Goal: Task Accomplishment & Management: Manage account settings

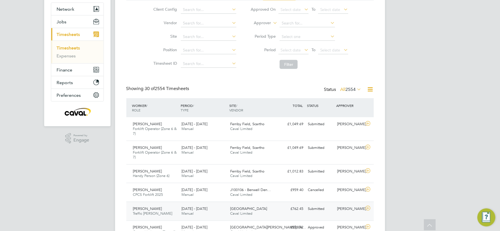
click at [161, 204] on div "[PERSON_NAME] Traffic [PERSON_NAME] [DATE] - [DATE]" at bounding box center [155, 211] width 49 height 14
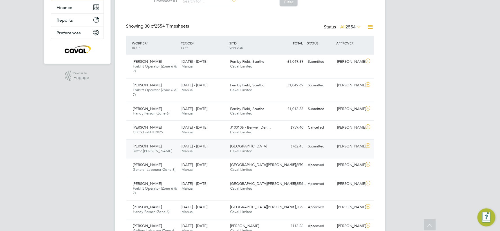
click at [167, 142] on div "[PERSON_NAME] Traffic [PERSON_NAME] [DATE] - [DATE]" at bounding box center [155, 149] width 49 height 14
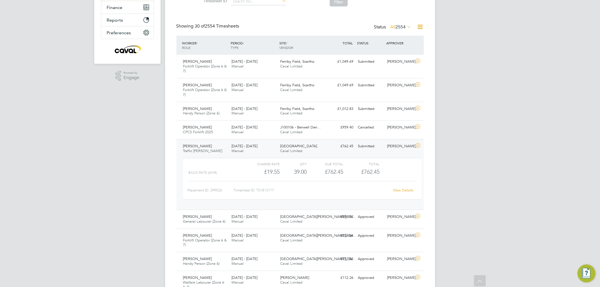
drag, startPoint x: 300, startPoint y: 131, endPoint x: 297, endPoint y: 132, distance: 2.9
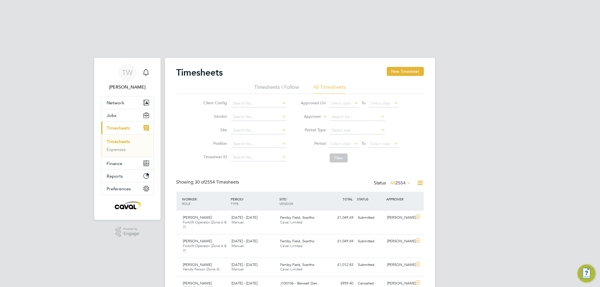
click at [127, 139] on link "Timesheets" at bounding box center [118, 141] width 23 height 5
